Goal: Information Seeking & Learning: Find contact information

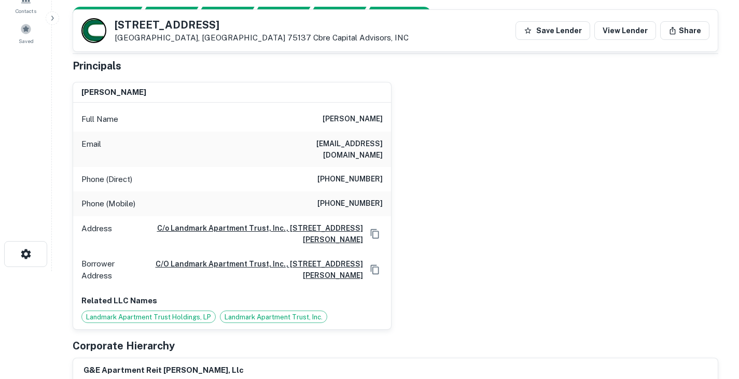
scroll to position [107, 0]
drag, startPoint x: 316, startPoint y: 119, endPoint x: 393, endPoint y: 122, distance: 77.9
click at [393, 122] on div "[PERSON_NAME] Full Name [PERSON_NAME] Email [EMAIL_ADDRESS][DOMAIN_NAME] Phone …" at bounding box center [391, 202] width 654 height 257
click at [298, 105] on div "Full Name [PERSON_NAME] Email [EMAIL_ADDRESS][DOMAIN_NAME] Phone (Direct) [PHON…" at bounding box center [232, 216] width 318 height 227
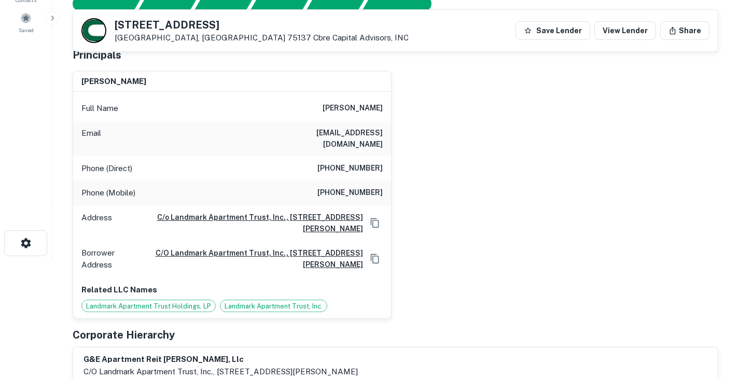
scroll to position [0, 0]
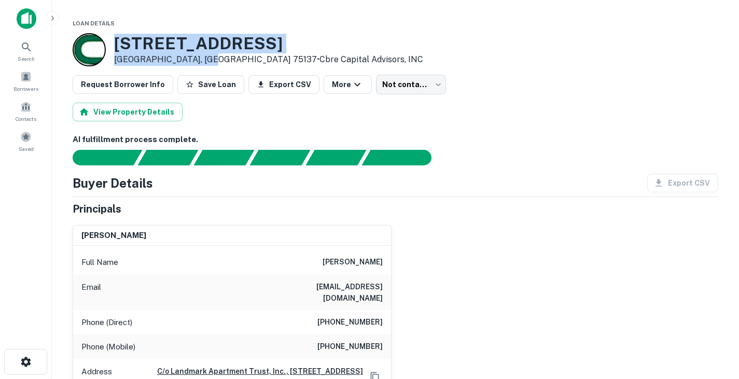
drag, startPoint x: 116, startPoint y: 45, endPoint x: 201, endPoint y: 60, distance: 85.9
click at [201, 60] on div "[STREET_ADDRESS] • Cbre Capital Advisors, INC" at bounding box center [268, 50] width 309 height 32
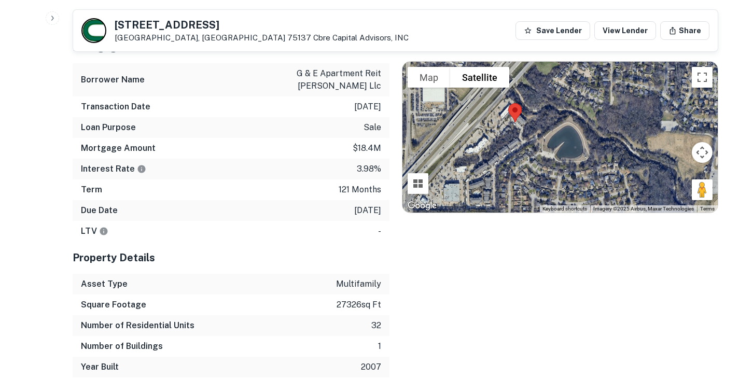
scroll to position [624, 0]
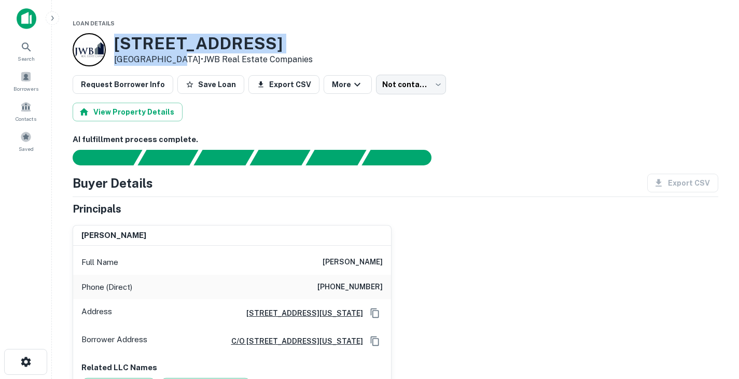
drag, startPoint x: 115, startPoint y: 40, endPoint x: 165, endPoint y: 60, distance: 53.9
click at [165, 60] on div "365 Uptown Blvd Cedar Hill, TX 75104 • JWB Real Estate Companies" at bounding box center [213, 50] width 199 height 32
drag, startPoint x: 196, startPoint y: 58, endPoint x: 114, endPoint y: 42, distance: 83.1
click at [114, 42] on div "365 Uptown Blvd Cedar Hill, TX 75104 • JWB Real Estate Companies" at bounding box center [213, 50] width 199 height 32
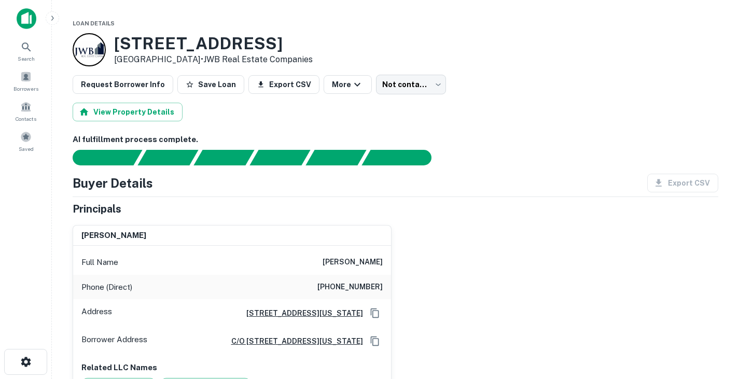
click at [305, 115] on div "View Property Details" at bounding box center [396, 112] width 646 height 19
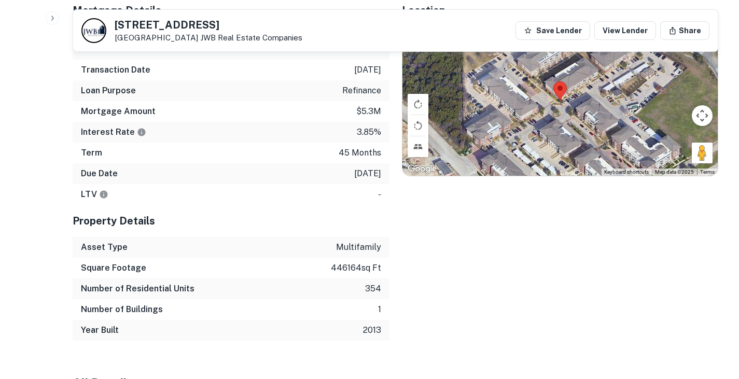
scroll to position [945, 0]
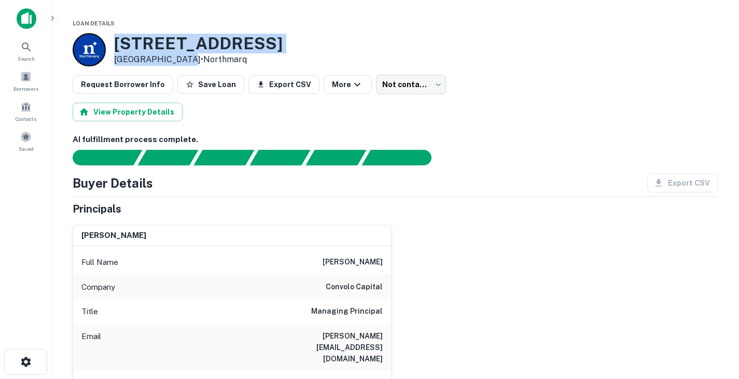
drag, startPoint x: 116, startPoint y: 44, endPoint x: 176, endPoint y: 59, distance: 62.0
click at [176, 59] on div "230 N IRVING HEIGHTS DR Irving, TX 75061 • Northmarq" at bounding box center [198, 50] width 169 height 32
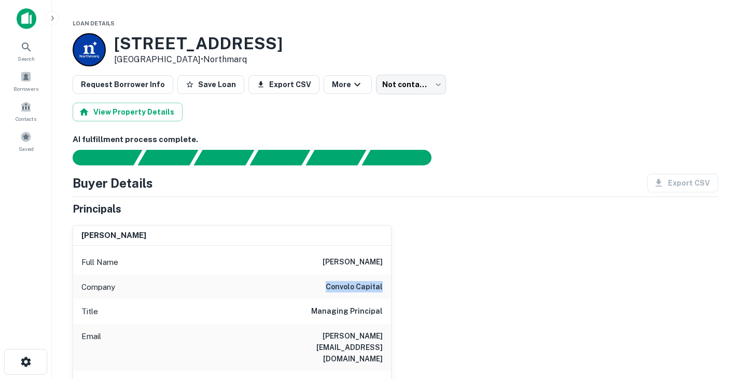
drag, startPoint x: 330, startPoint y: 286, endPoint x: 392, endPoint y: 291, distance: 62.5
click at [392, 291] on div "jeremy thomason Full Name jeremy thomason Company convolo capital Title Managin…" at bounding box center [391, 359] width 654 height 285
click at [529, 91] on div "Request Borrower Info Save Loan Export CSV More Not contacted **** ​" at bounding box center [396, 85] width 646 height 20
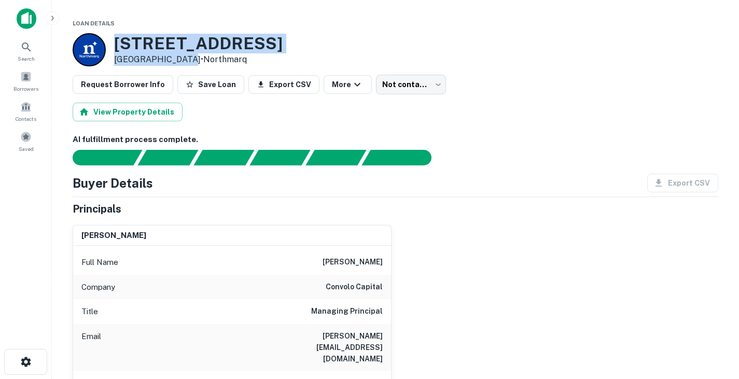
drag, startPoint x: 116, startPoint y: 44, endPoint x: 177, endPoint y: 58, distance: 62.4
click at [177, 58] on div "230 N IRVING HEIGHTS DR Irving, TX 75061 • Northmarq" at bounding box center [198, 50] width 169 height 32
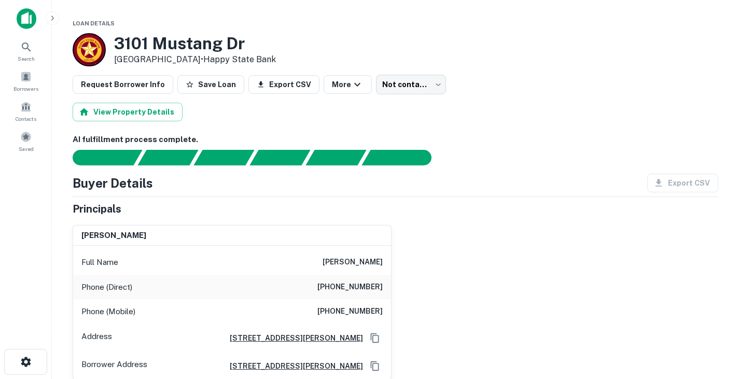
drag, startPoint x: 322, startPoint y: 262, endPoint x: 391, endPoint y: 263, distance: 68.5
click at [391, 263] on div "Full Name anastasia popova" at bounding box center [232, 262] width 318 height 25
click at [361, 253] on div "Full Name anastasia popova" at bounding box center [232, 262] width 318 height 25
drag, startPoint x: 116, startPoint y: 41, endPoint x: 194, endPoint y: 58, distance: 79.6
click at [194, 58] on div "3101 Mustang Dr Grapevine, TX 76051 • Happy State Bank" at bounding box center [195, 50] width 162 height 32
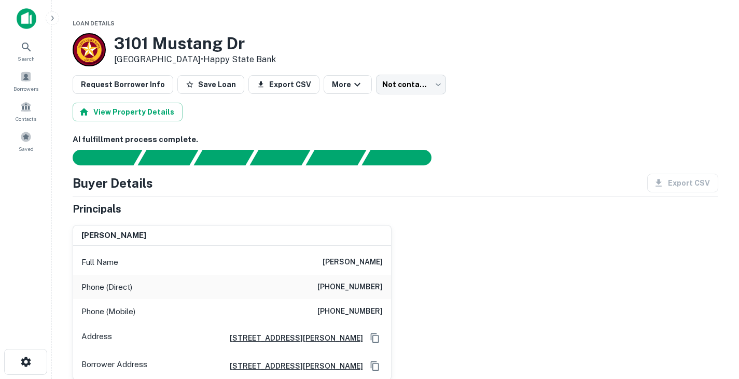
click at [413, 12] on main "Loan Details 3101 Mustang Dr Grapevine, TX 76051 • Happy State Bank Request Bor…" at bounding box center [396, 189] width 688 height 379
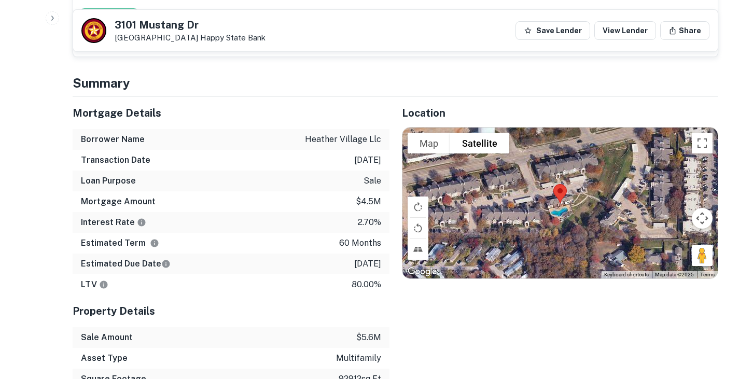
scroll to position [585, 0]
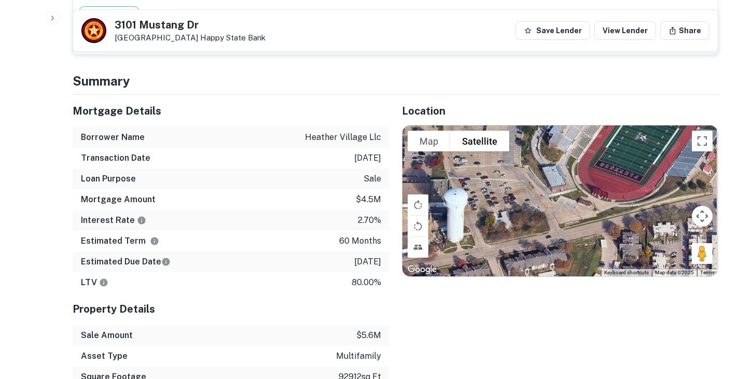
drag, startPoint x: 592, startPoint y: 162, endPoint x: 549, endPoint y: 289, distance: 134.1
click at [549, 289] on div "Location To navigate the map with touch gestures double-tap and hold your finge…" at bounding box center [555, 283] width 330 height 376
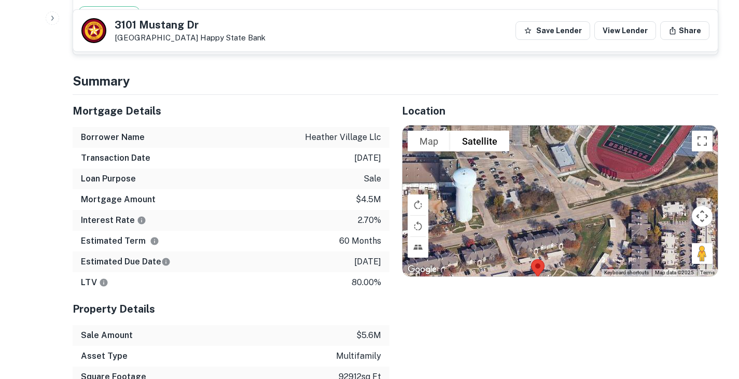
drag, startPoint x: 608, startPoint y: 181, endPoint x: 633, endPoint y: 136, distance: 51.6
click at [633, 136] on div at bounding box center [561, 201] width 316 height 150
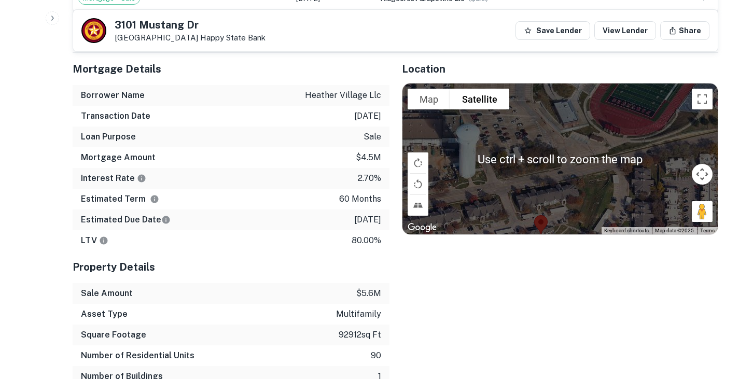
scroll to position [606, 0]
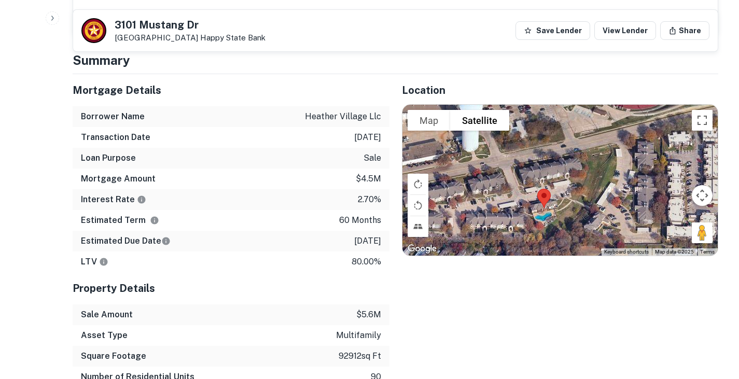
drag, startPoint x: 556, startPoint y: 212, endPoint x: 564, endPoint y: 160, distance: 52.4
click at [564, 160] on div at bounding box center [561, 180] width 316 height 150
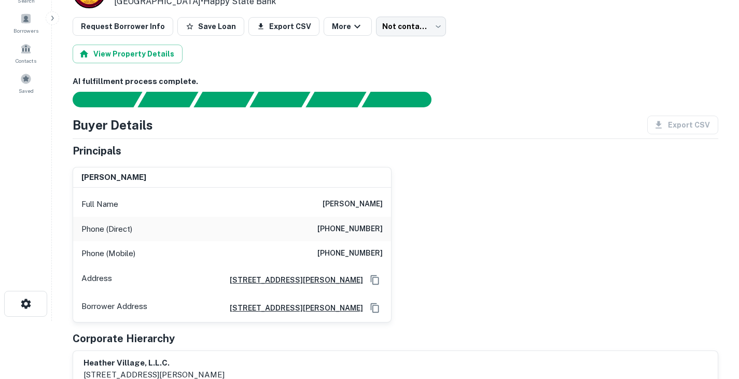
scroll to position [0, 0]
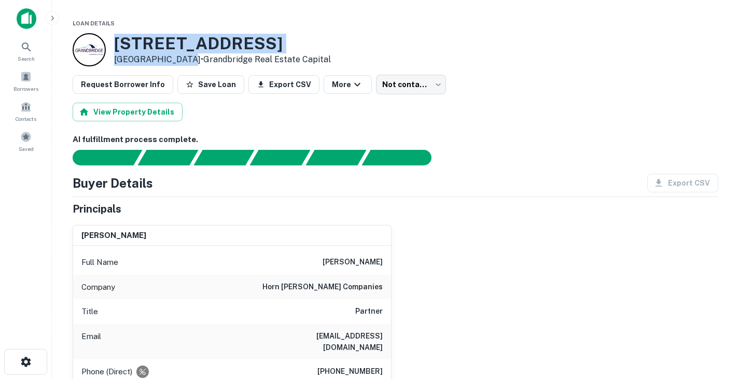
drag, startPoint x: 117, startPoint y: 42, endPoint x: 176, endPoint y: 59, distance: 61.1
click at [176, 59] on div "800 N Nursery Rd Irving, TX 75061 • Grandbridge Real Estate Capital" at bounding box center [222, 50] width 217 height 32
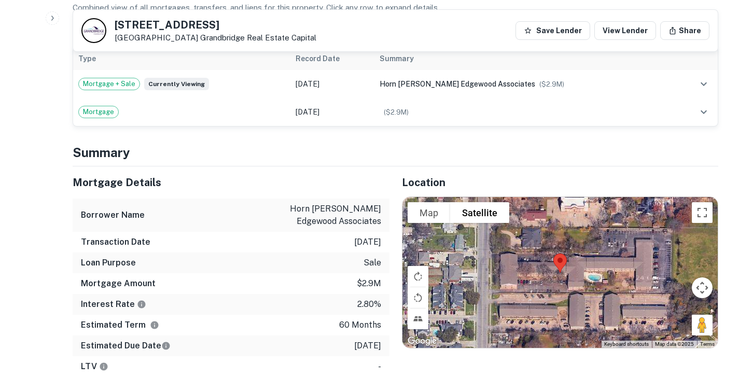
scroll to position [687, 0]
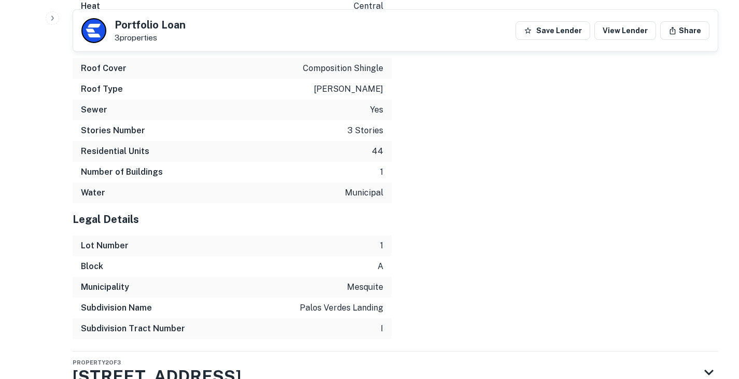
scroll to position [2205, 0]
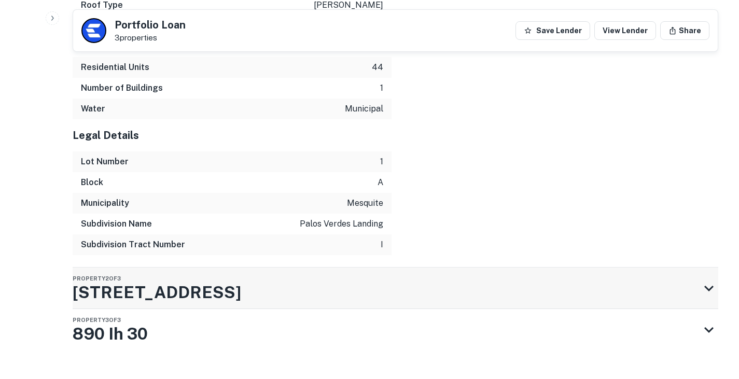
click at [313, 268] on div "Property 2 of 3 880 E Interstate 30" at bounding box center [386, 289] width 627 height 42
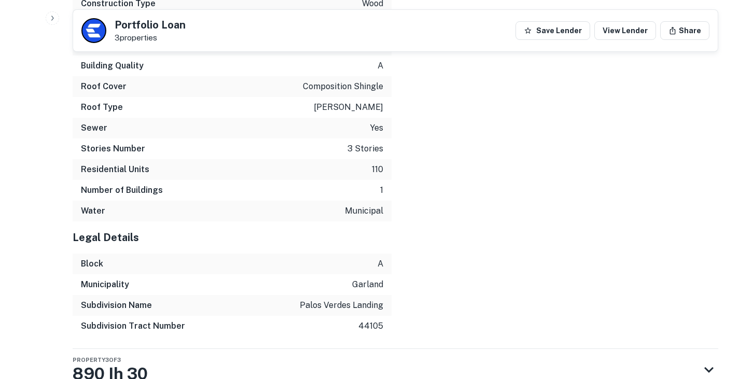
scroll to position [3162, 0]
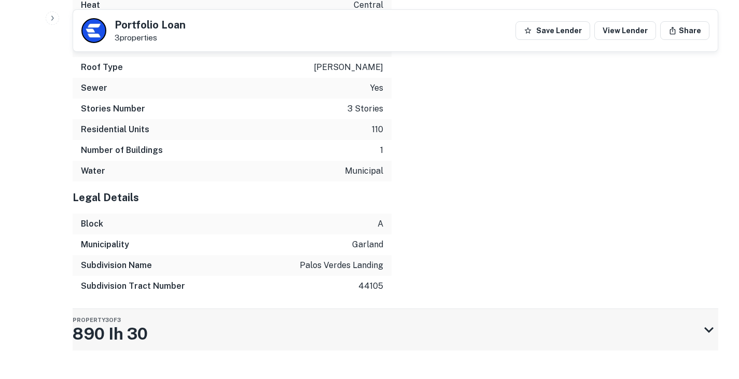
click at [338, 309] on div "Property 3 of 3 890 Ih 30" at bounding box center [386, 330] width 627 height 42
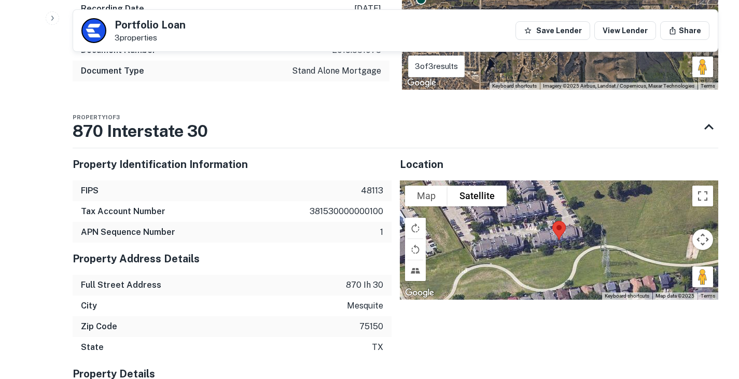
scroll to position [1241, 0]
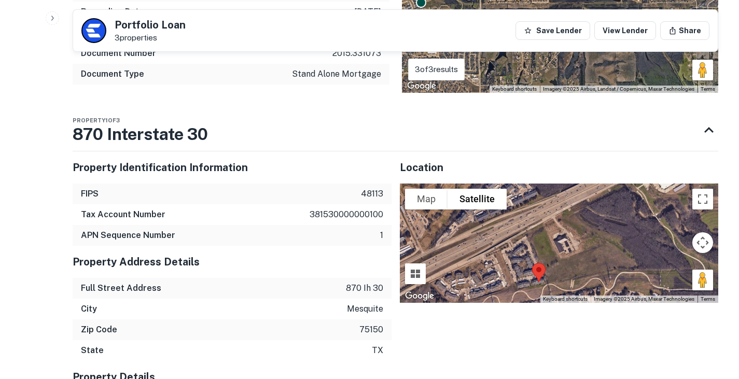
drag, startPoint x: 517, startPoint y: 195, endPoint x: 536, endPoint y: 237, distance: 46.5
click at [536, 237] on div at bounding box center [559, 243] width 319 height 119
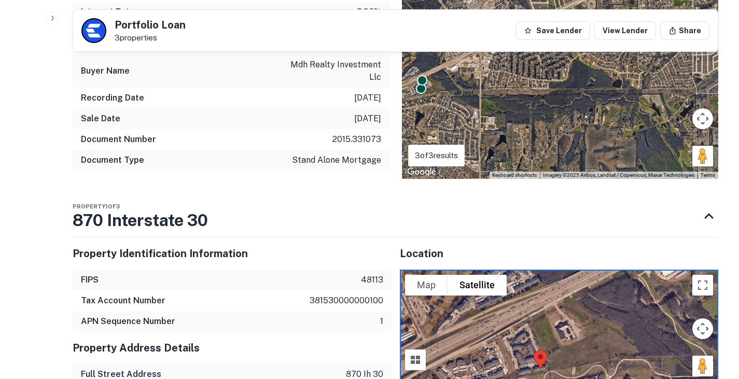
scroll to position [1142, 0]
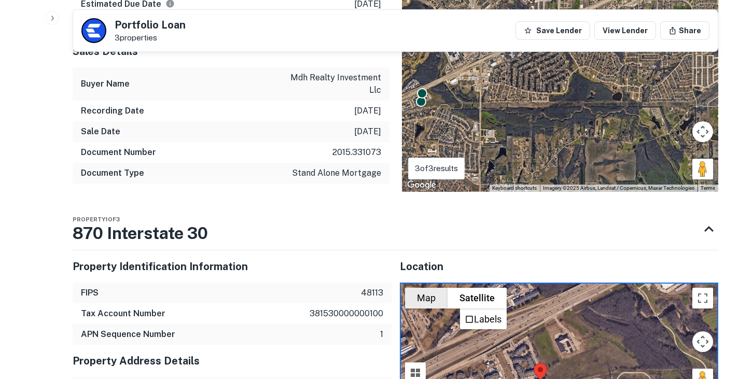
click at [434, 288] on button "Map" at bounding box center [426, 298] width 43 height 21
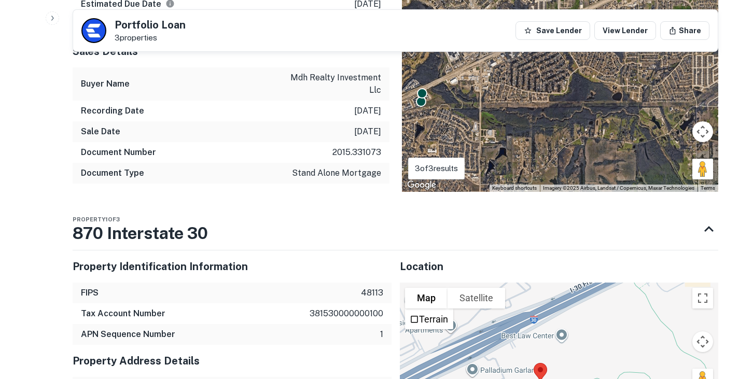
click at [434, 288] on button "Map" at bounding box center [426, 298] width 43 height 21
click at [433, 314] on label "Terrain" at bounding box center [433, 319] width 29 height 11
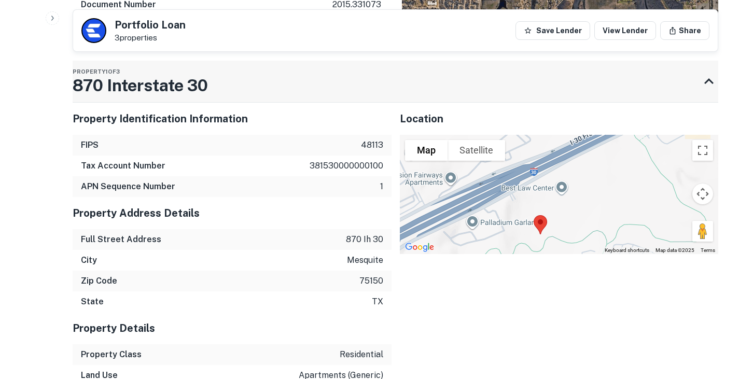
scroll to position [1279, 0]
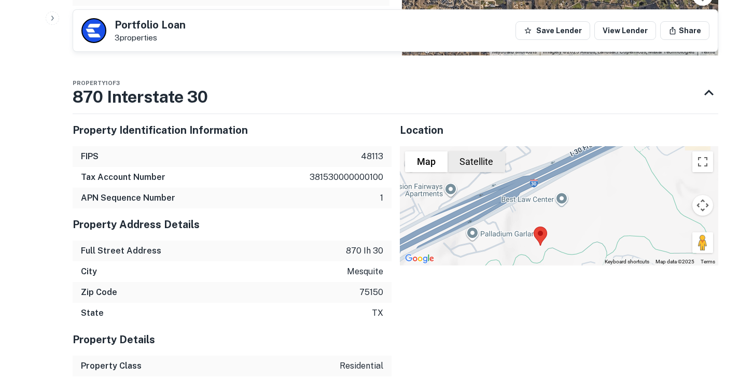
click at [489, 152] on button "Satellite" at bounding box center [477, 162] width 58 height 21
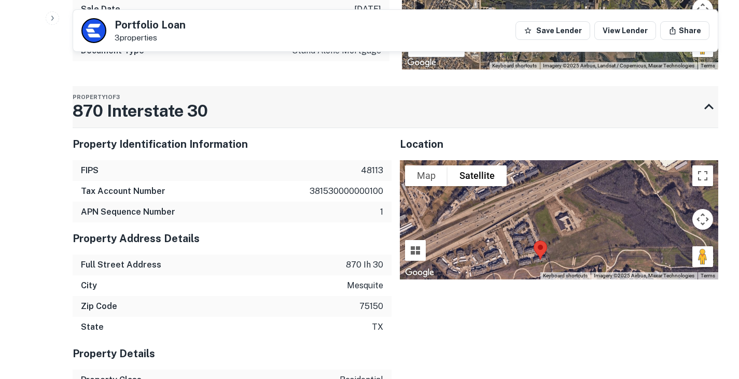
scroll to position [1264, 0]
drag, startPoint x: 255, startPoint y: 86, endPoint x: 85, endPoint y: 82, distance: 170.2
click at [85, 87] on div "Property 1 of 3 870 Interstate 30" at bounding box center [386, 108] width 627 height 42
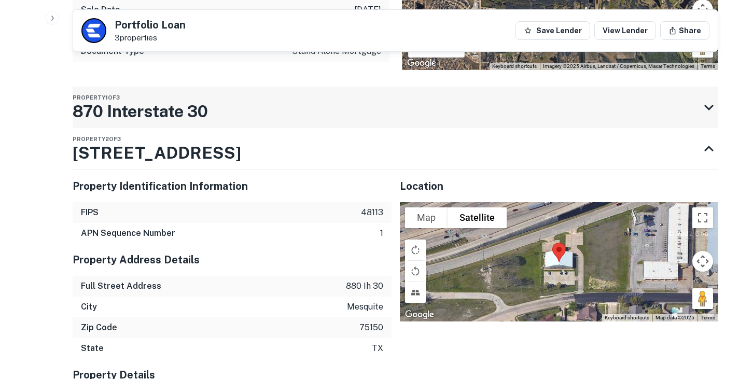
click at [149, 99] on h3 "870 Interstate 30" at bounding box center [140, 111] width 135 height 25
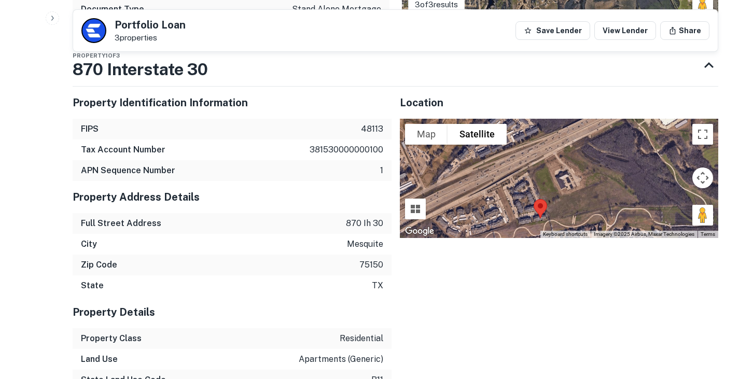
scroll to position [1306, 0]
drag, startPoint x: 344, startPoint y: 199, endPoint x: 387, endPoint y: 228, distance: 52.2
click at [387, 228] on div "Property Address Details Full Street Address 870 ih 30 City mesquite Zip Code 7…" at bounding box center [232, 239] width 319 height 115
click at [312, 182] on div "Property Address Details" at bounding box center [232, 198] width 319 height 32
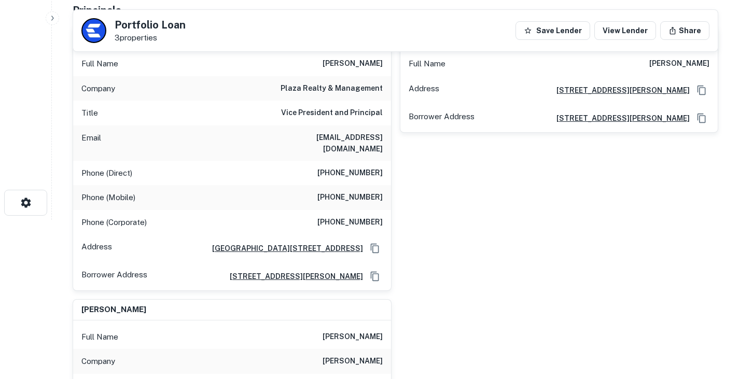
scroll to position [159, 0]
drag, startPoint x: 328, startPoint y: 186, endPoint x: 388, endPoint y: 188, distance: 59.7
click at [388, 188] on div "Phone (Mobile) (203) 554-8316" at bounding box center [232, 198] width 318 height 25
copy h6 "(203) 554-8316"
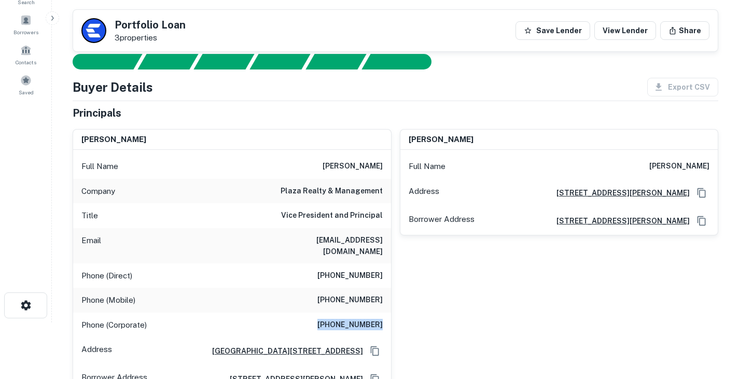
drag, startPoint x: 333, startPoint y: 314, endPoint x: 390, endPoint y: 316, distance: 57.1
click at [390, 316] on div "Phone (Corporate) (203) 359-4611" at bounding box center [232, 325] width 318 height 25
copy h6 "(203) 359-4611"
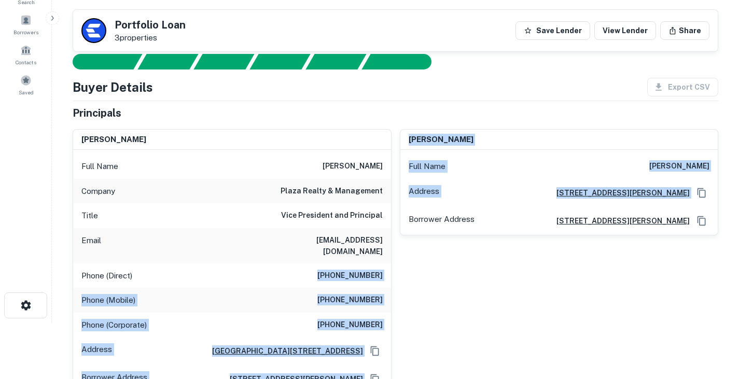
drag, startPoint x: 327, startPoint y: 264, endPoint x: 407, endPoint y: 270, distance: 80.2
click at [407, 270] on div "michael j. hibbert Full Name michael j. hibbert Company plaza realty & manageme…" at bounding box center [391, 370] width 654 height 498
click at [382, 270] on h6 "(203) 653-6537" at bounding box center [350, 276] width 65 height 12
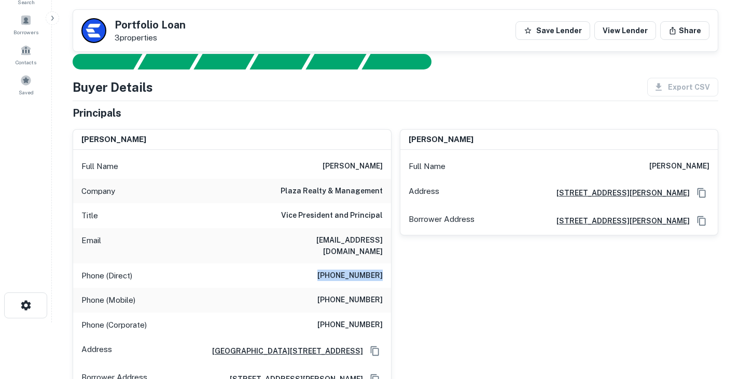
drag, startPoint x: 382, startPoint y: 263, endPoint x: 326, endPoint y: 262, distance: 56.6
click at [326, 270] on h6 "(203) 653-6537" at bounding box center [350, 276] width 65 height 12
copy h6 "(203) 653-6537"
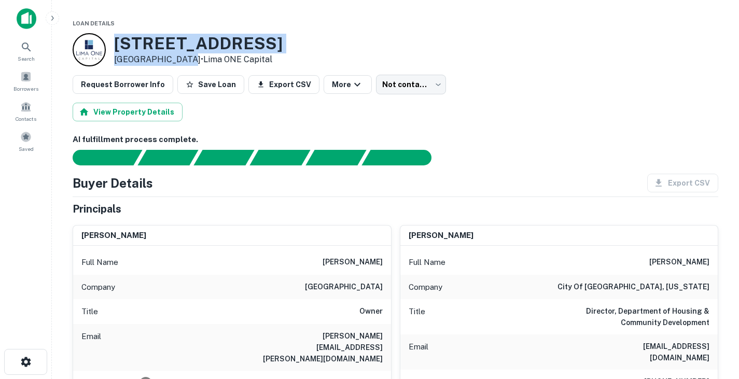
drag, startPoint x: 115, startPoint y: 39, endPoint x: 178, endPoint y: 57, distance: 65.6
click at [178, 57] on div "[STREET_ADDRESS] • Lima ONE Capital" at bounding box center [198, 50] width 169 height 32
click at [342, 44] on div "[STREET_ADDRESS] • Lima ONE Capital" at bounding box center [396, 49] width 646 height 33
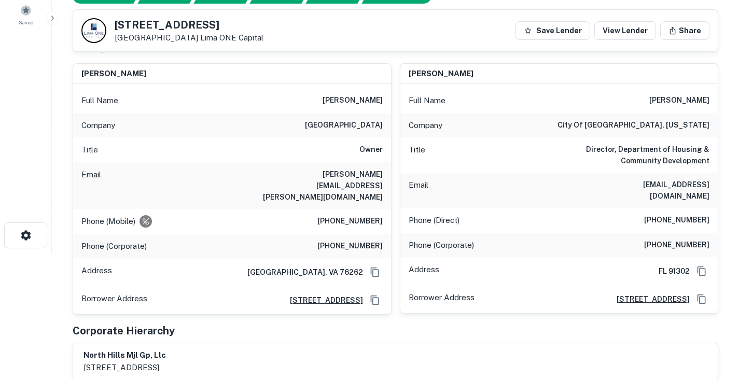
scroll to position [127, 0]
drag, startPoint x: 332, startPoint y: 220, endPoint x: 369, endPoint y: 222, distance: 36.9
click at [369, 240] on h6 "[PHONE_NUMBER]" at bounding box center [350, 246] width 65 height 12
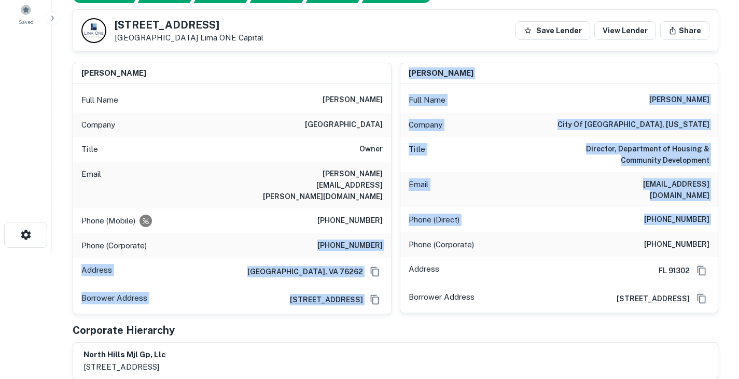
drag, startPoint x: 330, startPoint y: 224, endPoint x: 395, endPoint y: 224, distance: 64.9
click at [395, 224] on div "[PERSON_NAME] Full Name [PERSON_NAME] Company [GEOGRAPHIC_DATA] apartments Titl…" at bounding box center [391, 184] width 654 height 261
click at [386, 234] on div "Phone (Corporate) [PHONE_NUMBER]" at bounding box center [232, 246] width 318 height 25
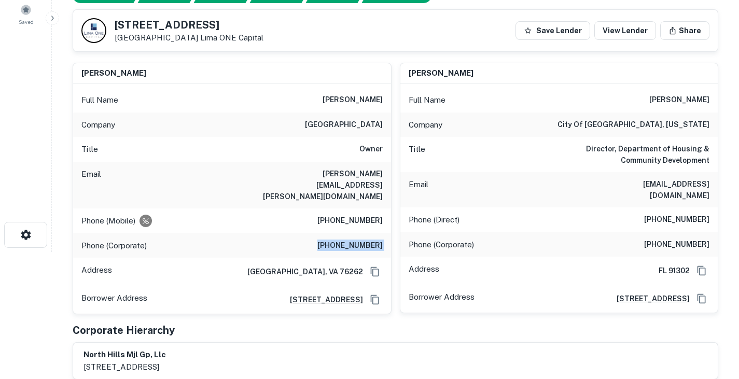
drag, startPoint x: 386, startPoint y: 224, endPoint x: 330, endPoint y: 220, distance: 56.7
click at [330, 234] on div "Phone (Corporate) [PHONE_NUMBER]" at bounding box center [232, 246] width 318 height 25
click at [249, 158] on div "Title Owner" at bounding box center [232, 149] width 318 height 25
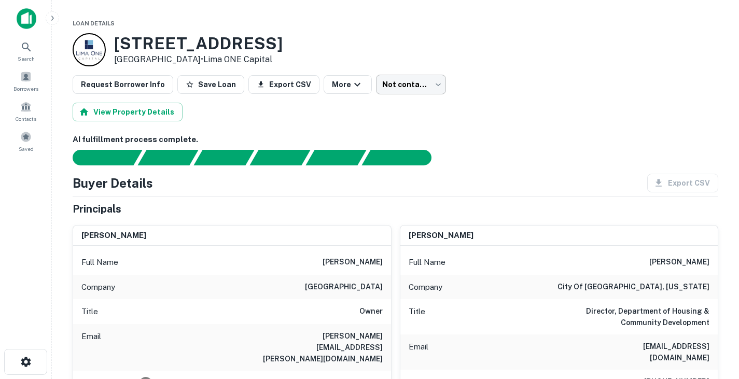
click at [423, 81] on body "Search Borrowers Contacts Saved Loan Details [STREET_ADDRESS] • Lima ONE Capita…" at bounding box center [369, 189] width 739 height 379
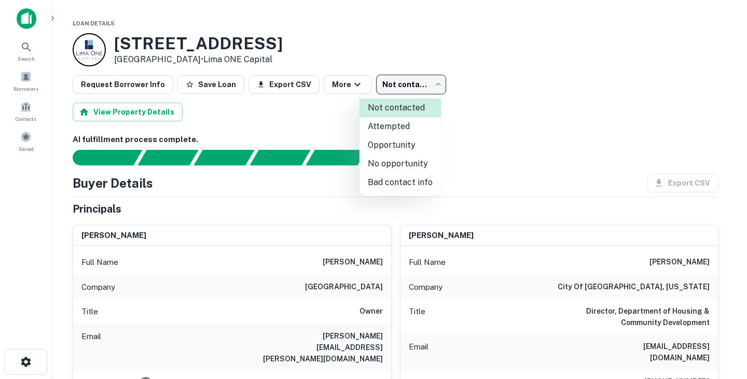
click at [423, 81] on div at bounding box center [373, 189] width 747 height 379
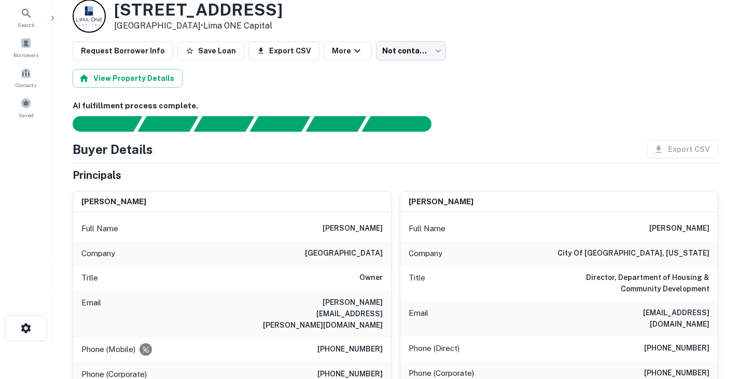
scroll to position [31, 0]
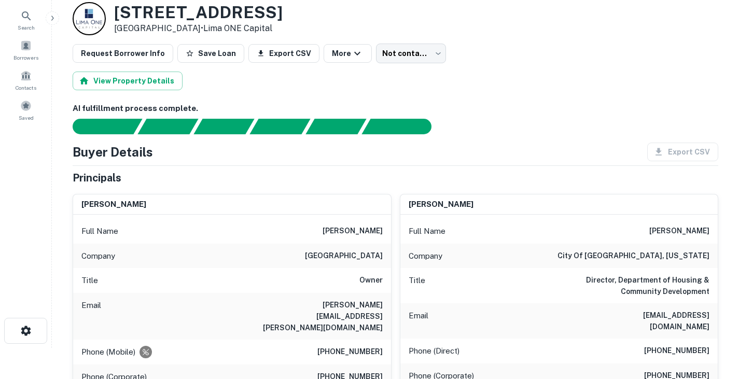
drag, startPoint x: 657, startPoint y: 229, endPoint x: 722, endPoint y: 227, distance: 65.4
copy h6 "victor t. turner"
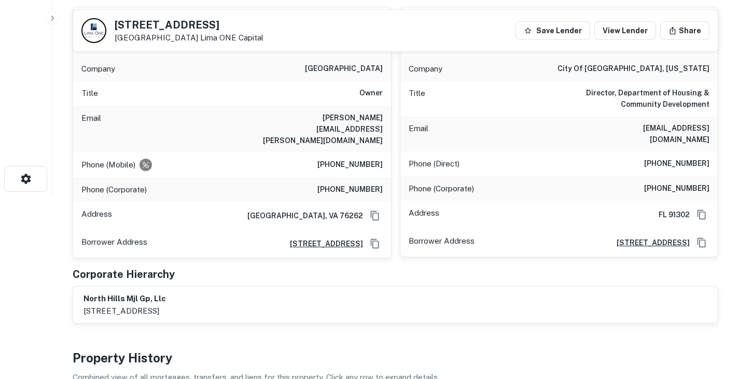
scroll to position [185, 0]
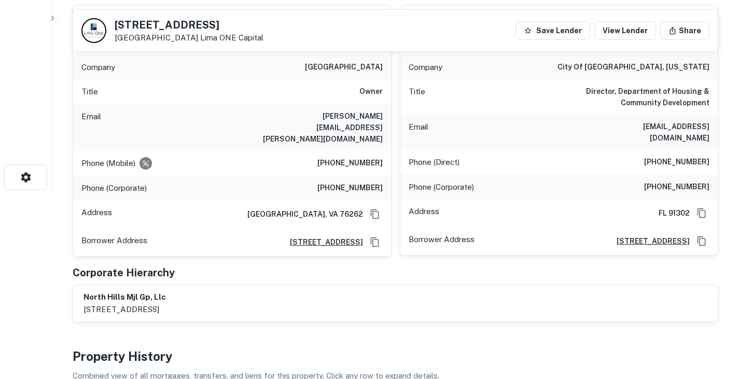
click at [659, 123] on h6 "vturner@miamigov.com" at bounding box center [647, 132] width 125 height 23
copy h6 "vturner@miamigov.com"
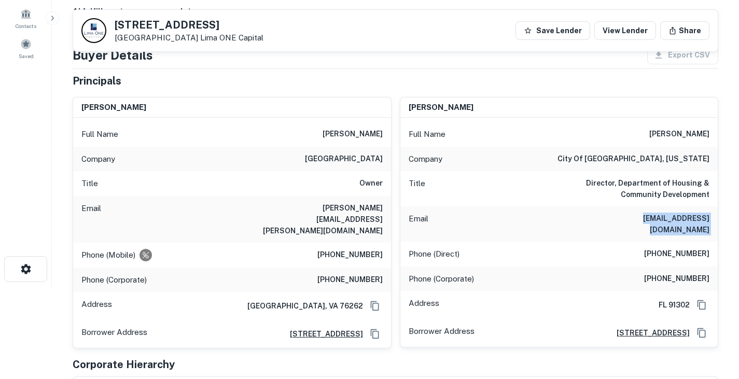
scroll to position [77, 0]
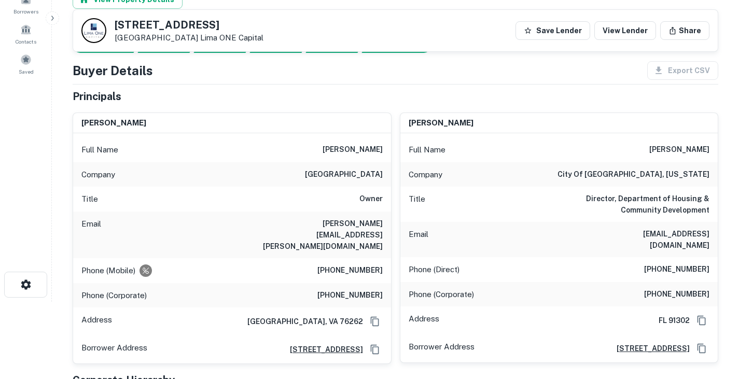
click at [669, 264] on h6 "(305) 416-1978" at bounding box center [677, 270] width 65 height 12
copy h6 "(305) 416-1978"
click at [341, 208] on div "Title Owner" at bounding box center [232, 199] width 318 height 25
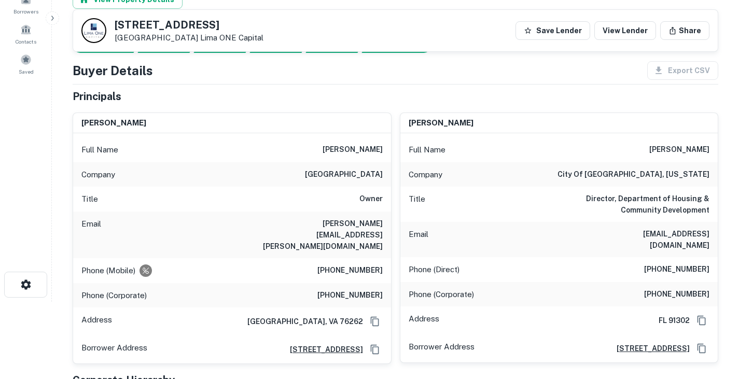
drag, startPoint x: 660, startPoint y: 147, endPoint x: 719, endPoint y: 147, distance: 59.2
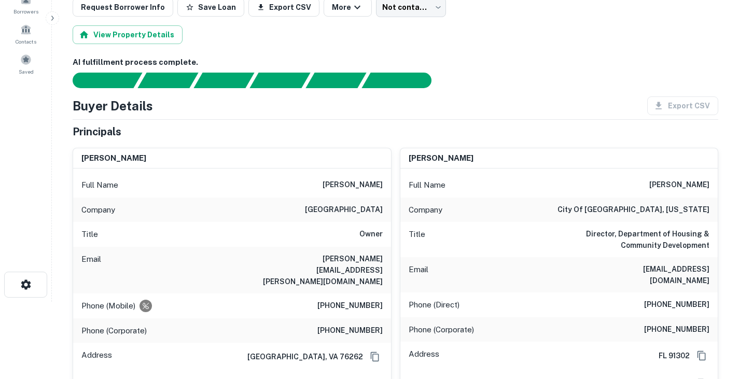
scroll to position [0, 0]
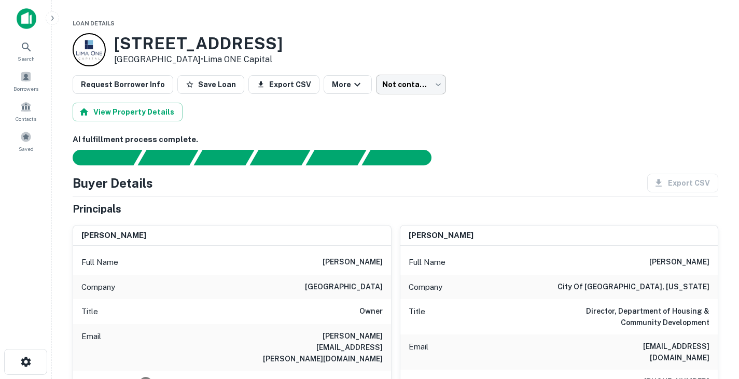
click at [419, 78] on body "Search Borrowers Contacts Saved Loan Details 3721 N HALL ST Dallas, TX 75219 • …" at bounding box center [369, 189] width 739 height 379
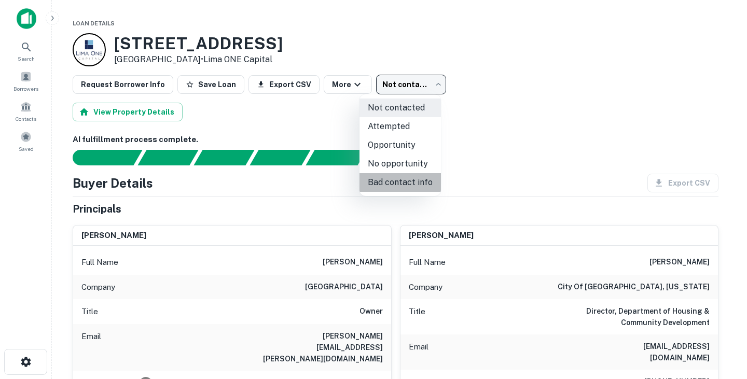
click at [413, 184] on li "Bad contact info" at bounding box center [400, 182] width 81 height 19
type input "**********"
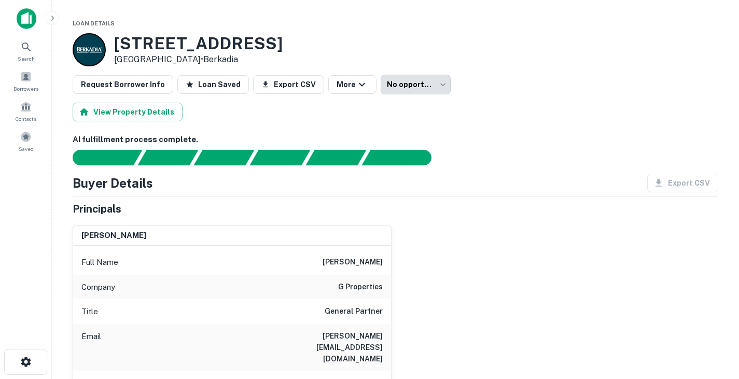
drag, startPoint x: 116, startPoint y: 43, endPoint x: 238, endPoint y: 60, distance: 123.1
click at [238, 60] on div "[STREET_ADDRESS] • Berkadia" at bounding box center [198, 50] width 169 height 32
click at [232, 60] on p "[GEOGRAPHIC_DATA] • Berkadia" at bounding box center [198, 59] width 169 height 12
drag, startPoint x: 232, startPoint y: 60, endPoint x: 114, endPoint y: 48, distance: 119.4
click at [114, 48] on div "8337 Emerald Hills Way North Richland Hills, TX 76180 • Berkadia" at bounding box center [178, 49] width 210 height 33
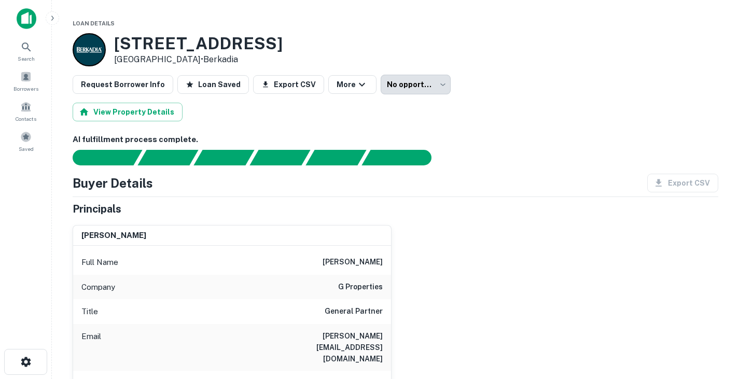
click at [327, 225] on div "allen ginzburg Full Name allen ginzburg Company g properties Title General Part…" at bounding box center [232, 355] width 319 height 261
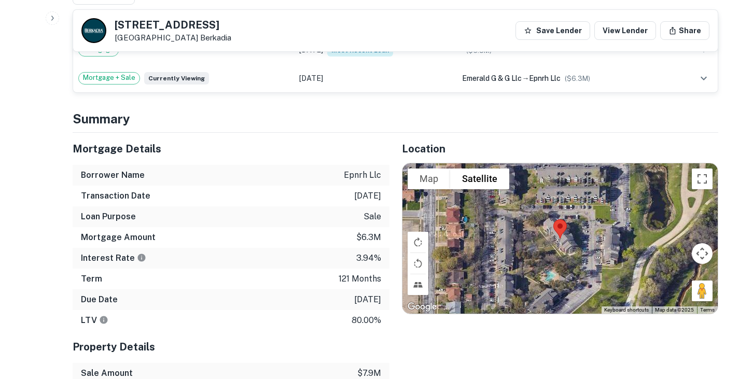
scroll to position [695, 0]
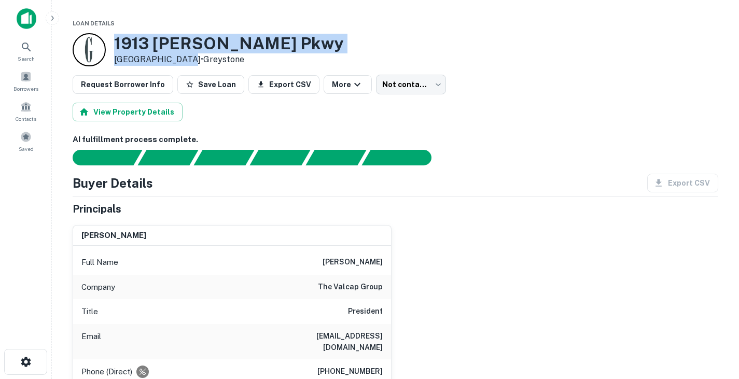
drag, startPoint x: 117, startPoint y: 43, endPoint x: 175, endPoint y: 62, distance: 61.2
click at [175, 62] on div "[STREET_ADDRESS][PERSON_NAME] • [GEOGRAPHIC_DATA]" at bounding box center [229, 50] width 230 height 32
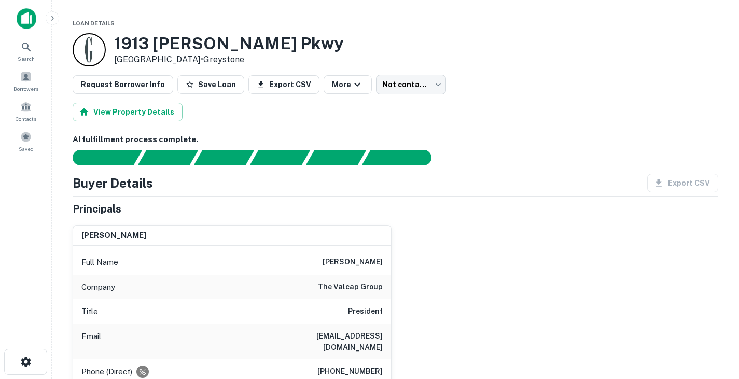
click at [158, 16] on main "Loan Details [STREET_ADDRESS][PERSON_NAME] • Greystone Request Borrower Info Sa…" at bounding box center [396, 189] width 688 height 379
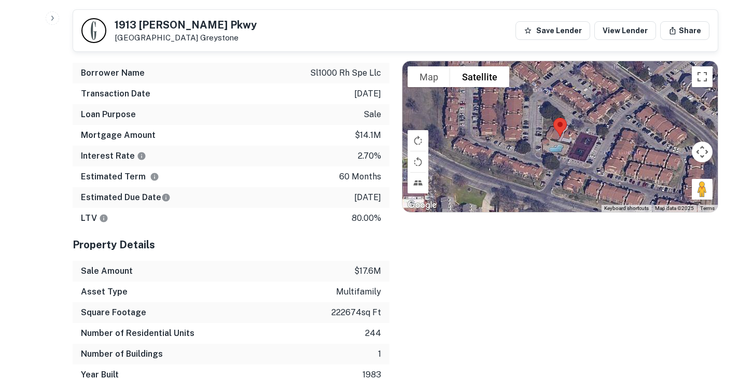
scroll to position [859, 0]
